Goal: Find specific page/section: Find specific page/section

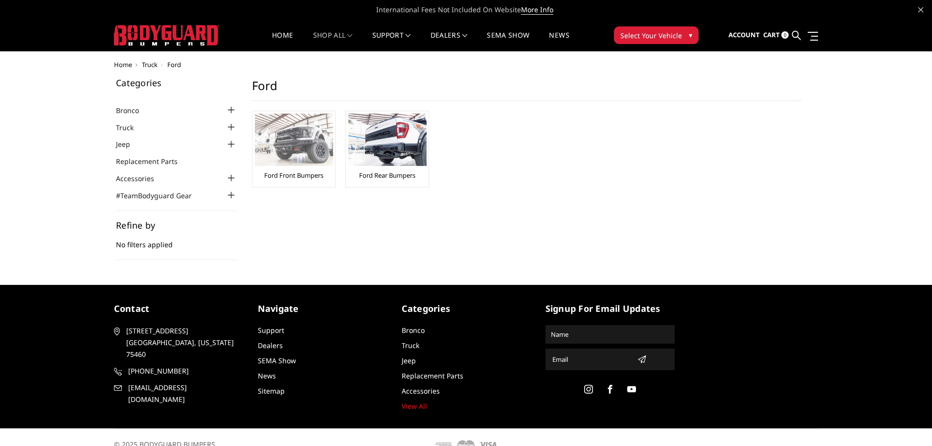
click at [286, 167] on div "Ford Front Bumpers" at bounding box center [294, 149] width 78 height 71
click at [286, 162] on img at bounding box center [294, 140] width 78 height 52
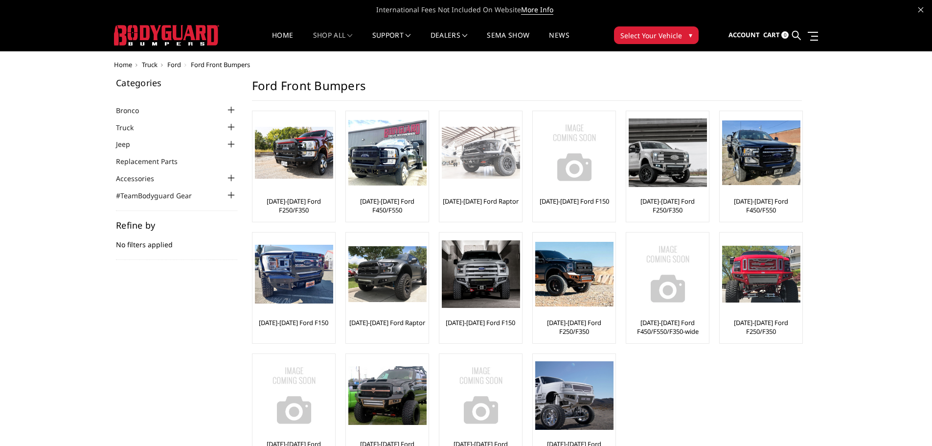
click at [478, 177] on img at bounding box center [481, 153] width 78 height 52
click at [886, 106] on div "Home Truck [PERSON_NAME] Front Bumpers Categories Bronco [DATE]-[DATE] Bronco F…" at bounding box center [466, 272] width 932 height 423
